Goal: Ask a question

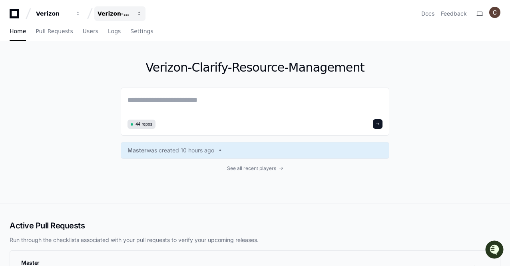
click at [140, 12] on span "button" at bounding box center [140, 14] width 6 height 6
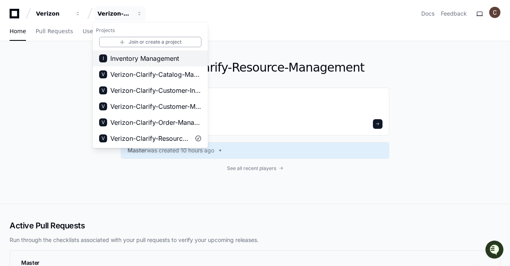
click at [172, 58] on span "Inventory Management" at bounding box center [144, 59] width 69 height 10
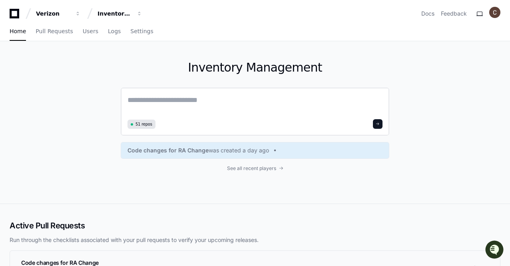
click at [220, 104] on textarea at bounding box center [254, 105] width 255 height 22
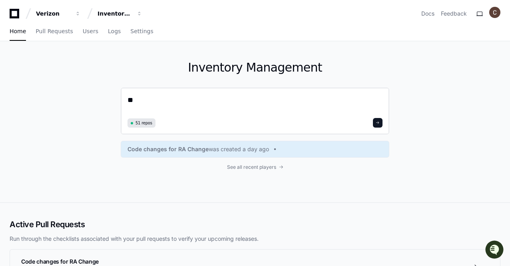
type textarea "*"
type textarea "**********"
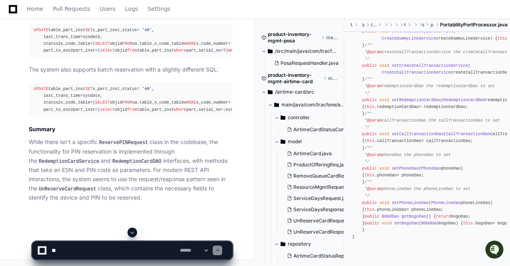
scroll to position [1928, 0]
click at [177, 156] on p "While there isn't a specific ReservePINRequest class in the codebase, the funct…" at bounding box center [130, 169] width 203 height 65
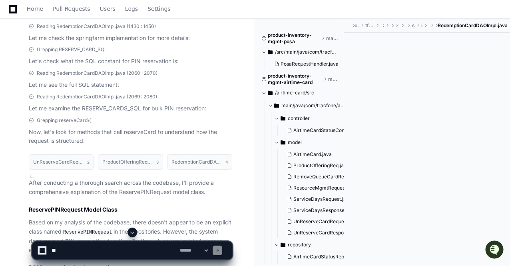
scroll to position [0, 0]
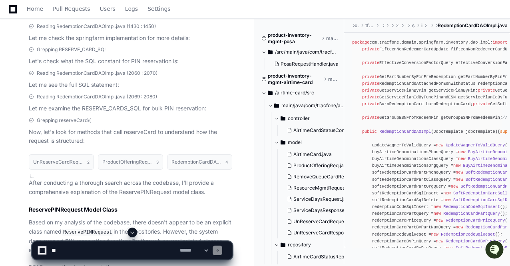
click at [295, 118] on span "controller" at bounding box center [299, 118] width 22 height 6
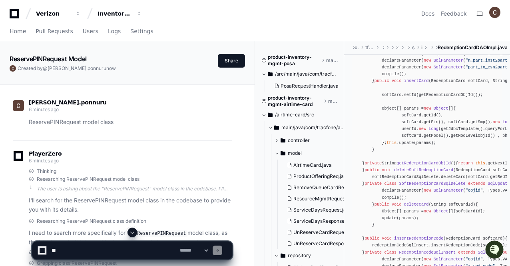
click at [14, 12] on icon at bounding box center [14, 14] width 16 height 10
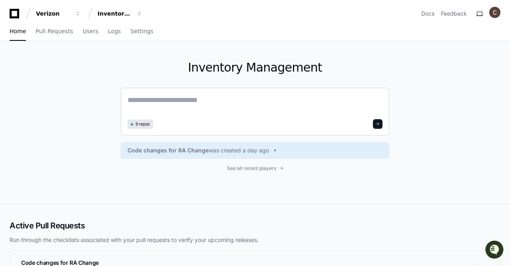
click at [173, 98] on textarea at bounding box center [254, 105] width 255 height 22
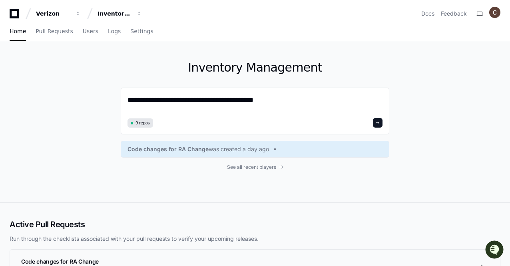
type textarea "**********"
